Goal: Find specific page/section: Find specific page/section

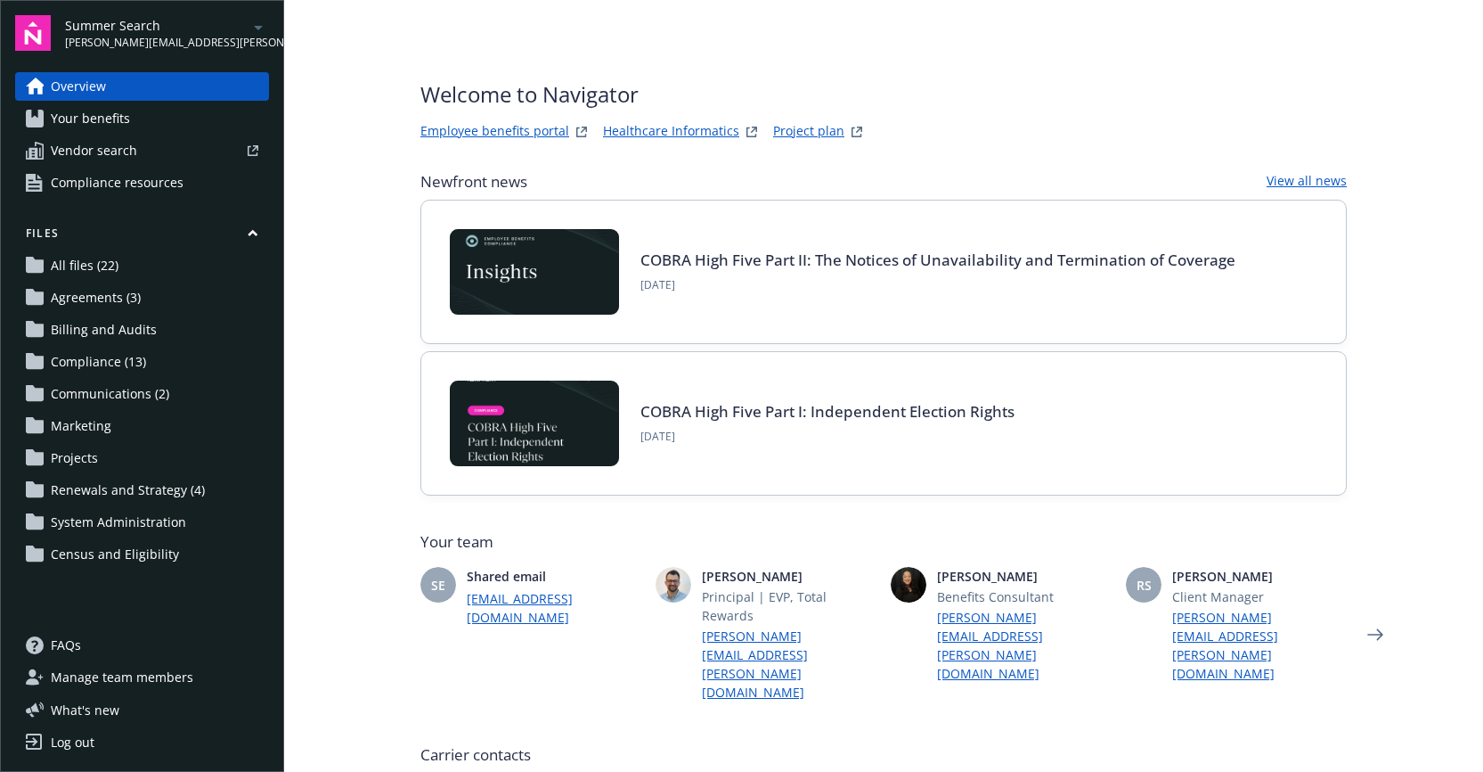
click at [104, 35] on span "[PERSON_NAME][EMAIL_ADDRESS][PERSON_NAME][DOMAIN_NAME]" at bounding box center [156, 43] width 183 height 16
click at [640, 60] on div "Welcome to Navigator Employee benefits portal Healthcare Informatics Project pl…" at bounding box center [883, 771] width 969 height 1542
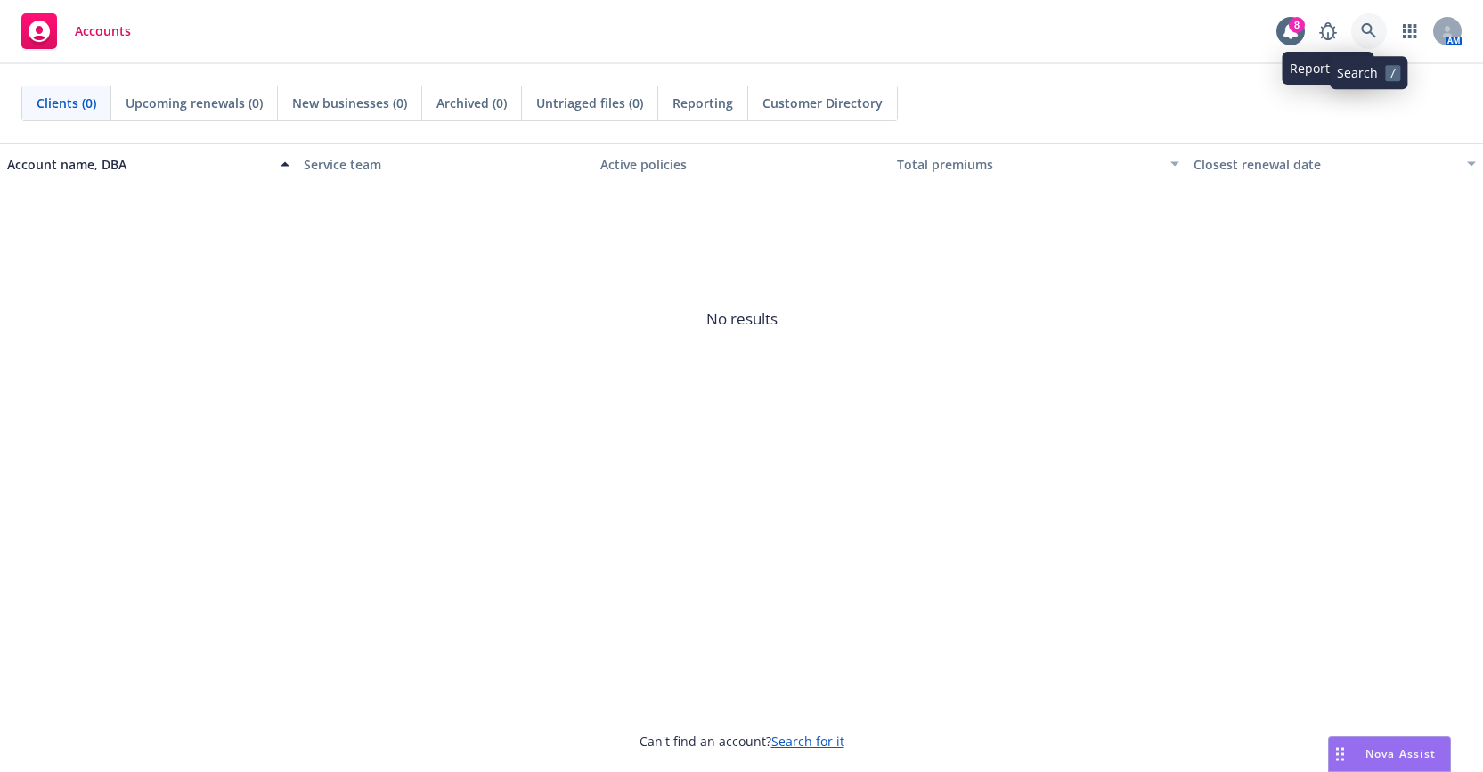
click at [1366, 24] on icon at bounding box center [1368, 30] width 15 height 15
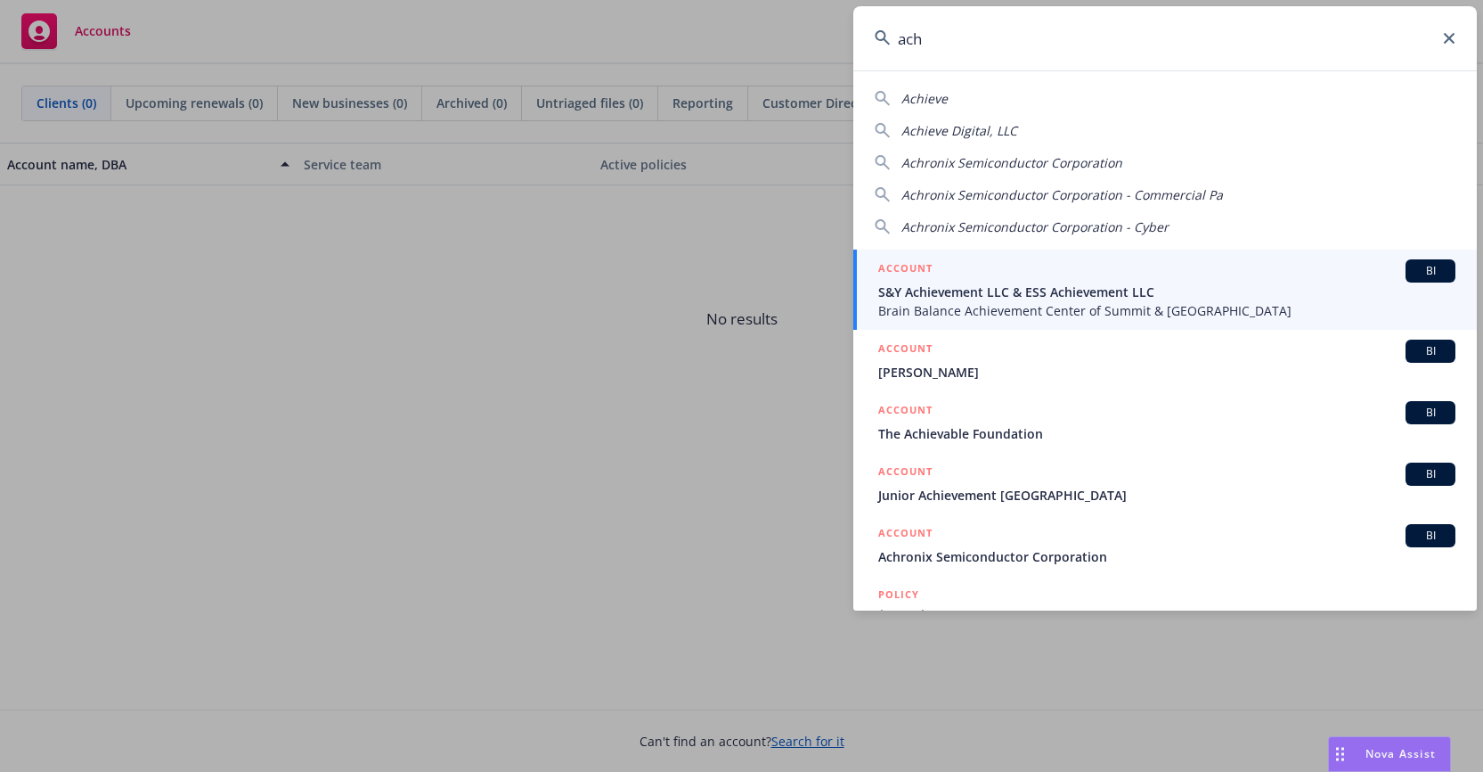
click at [927, 97] on span "Achieve" at bounding box center [925, 98] width 46 height 17
type input "Achieve"
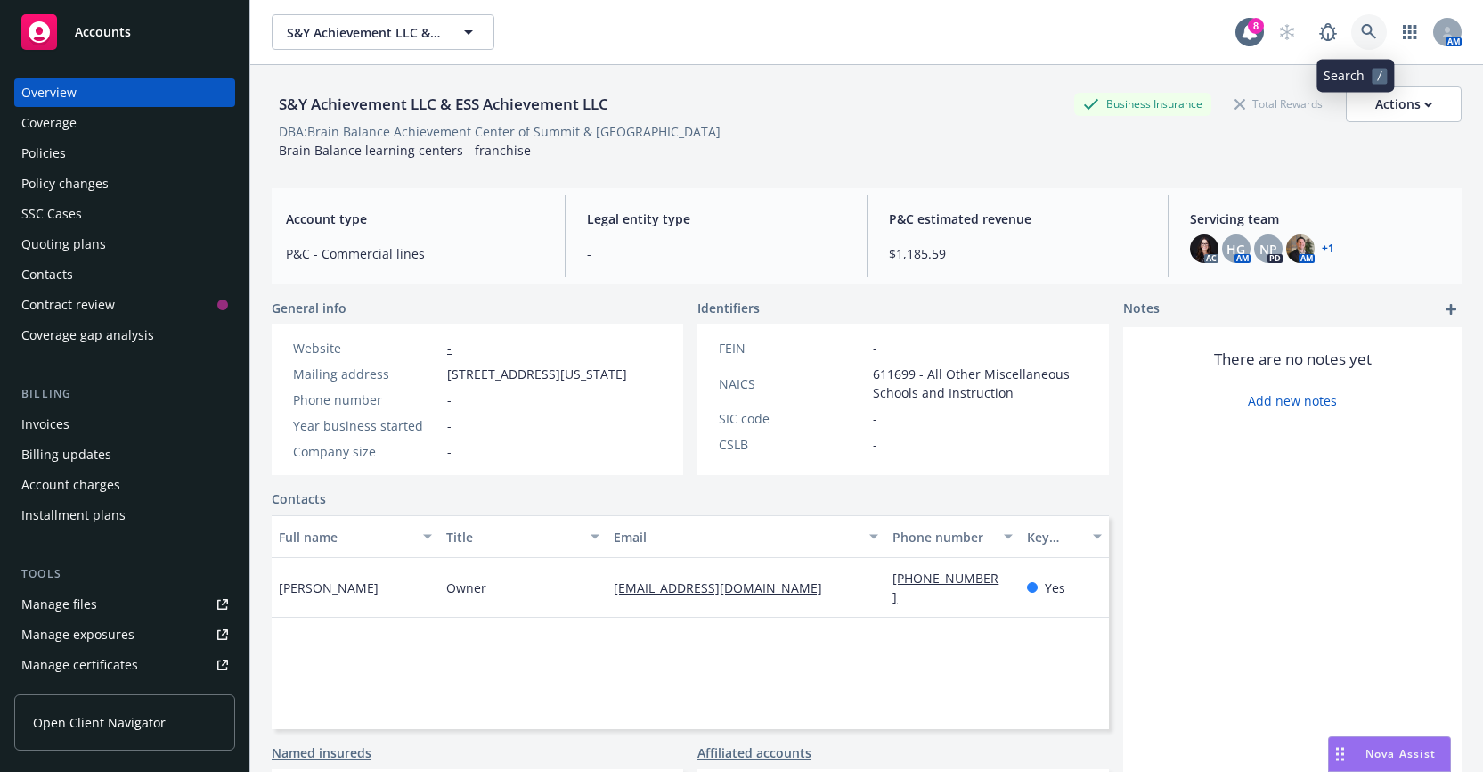
click at [1361, 30] on icon at bounding box center [1368, 31] width 15 height 15
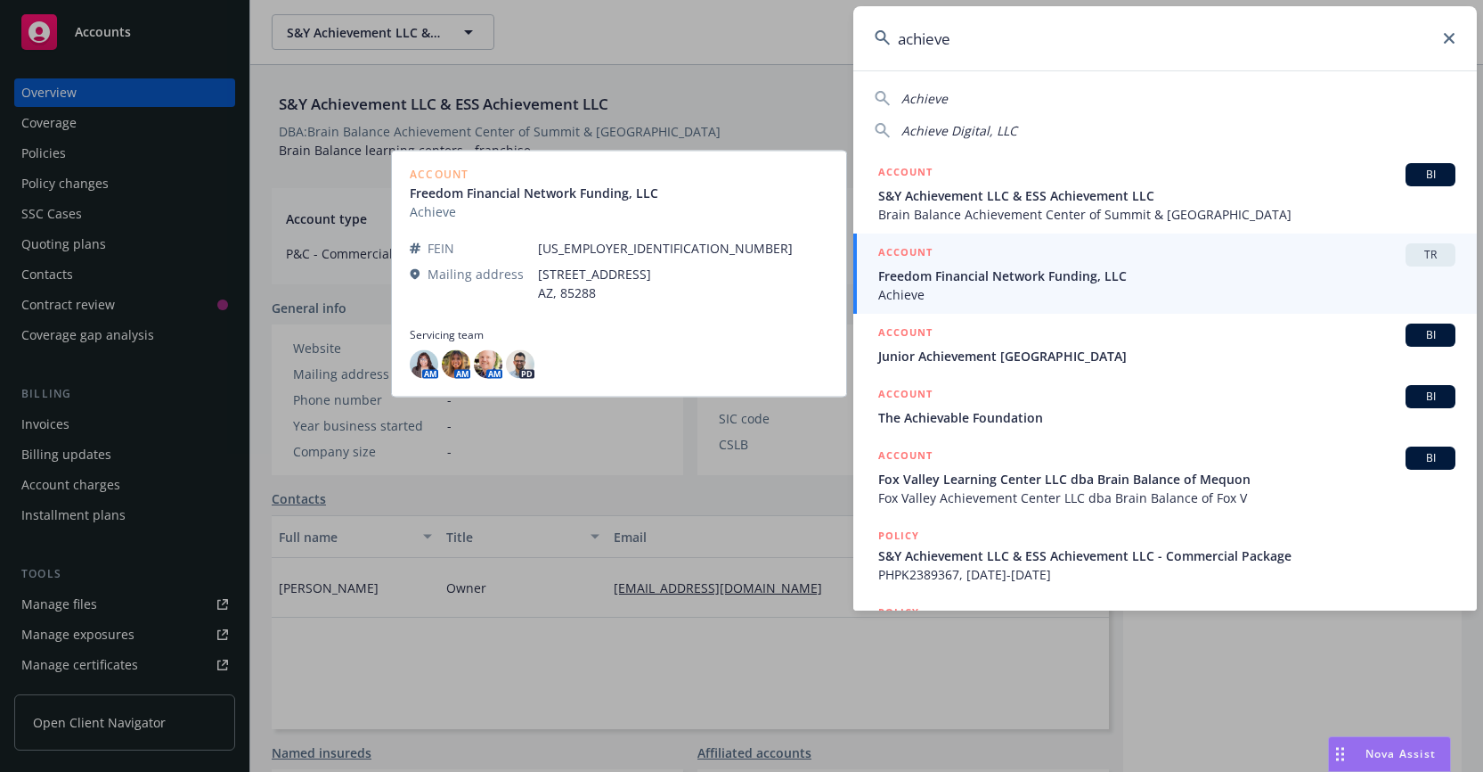
type input "achieve"
click at [1296, 269] on span "Freedom Financial Network Funding, LLC" at bounding box center [1166, 275] width 577 height 19
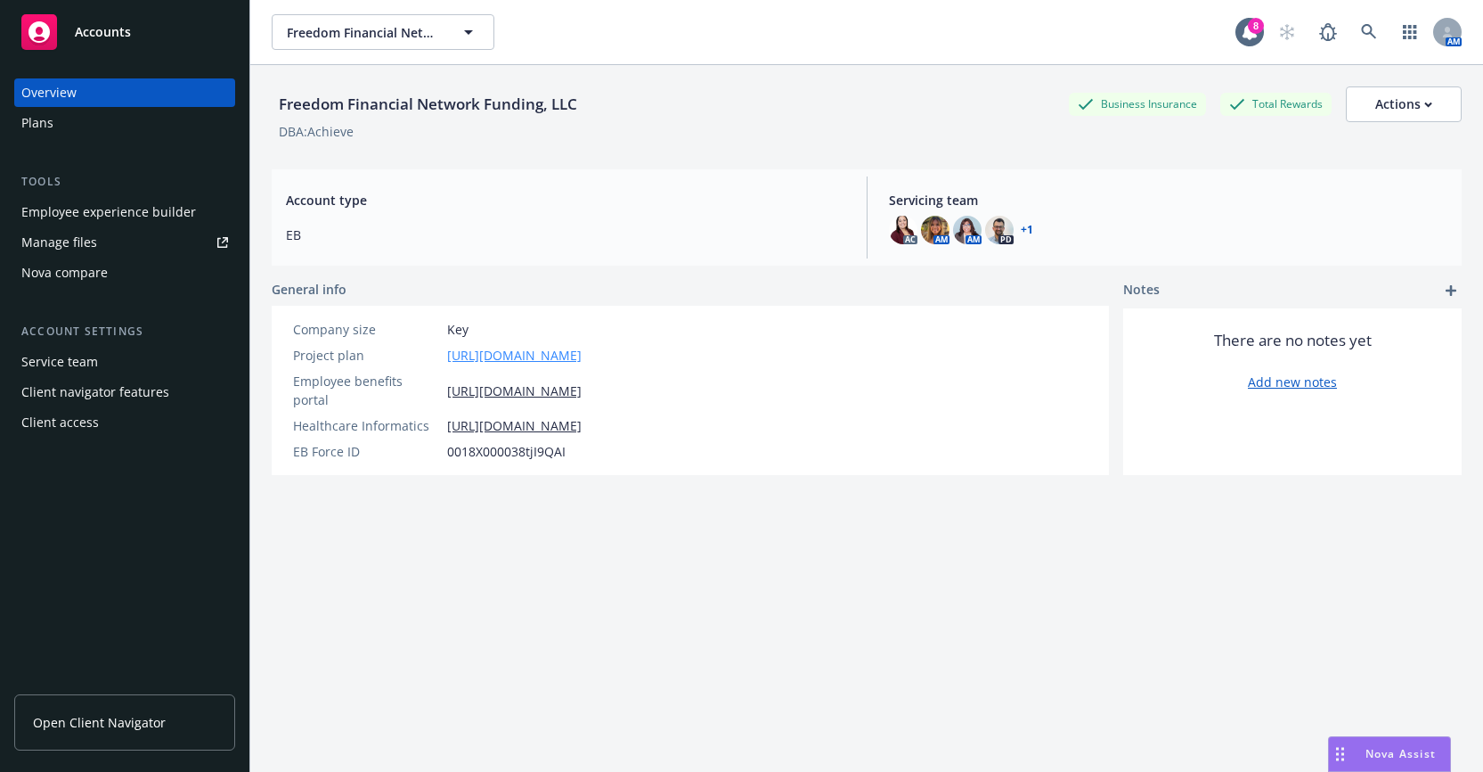
click at [582, 349] on link "https://docs.google.com/spreadsheets/d/1y1In3rPUzDSdWqgRB8TePATmOCkQM1jc4aUFmYG…" at bounding box center [514, 355] width 135 height 19
